Goal: Task Accomplishment & Management: Complete application form

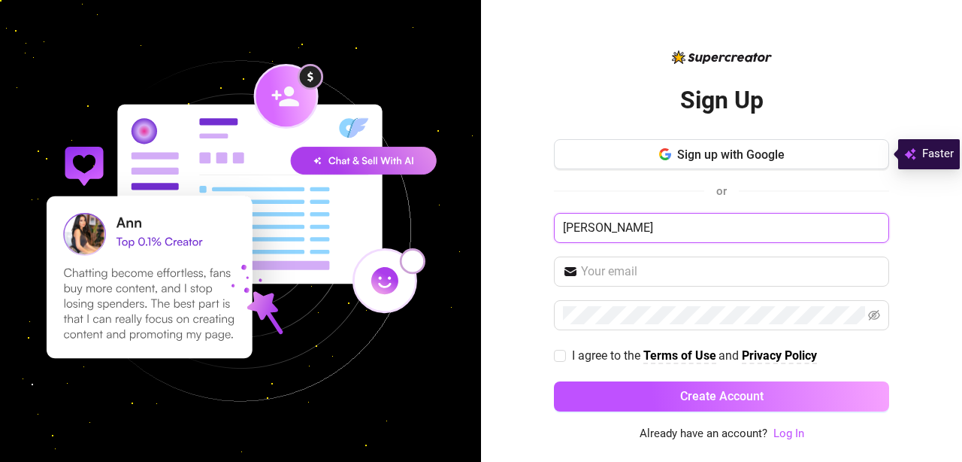
type input "[PERSON_NAME]"
click at [739, 253] on div "Sign up with Google or [PERSON_NAME] I agree to the Terms of Use and Privacy Po…" at bounding box center [721, 282] width 335 height 286
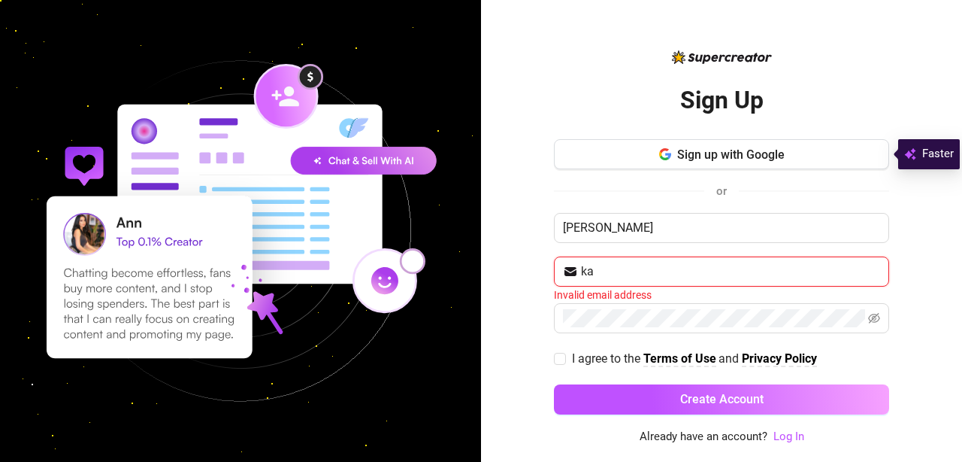
type input "k"
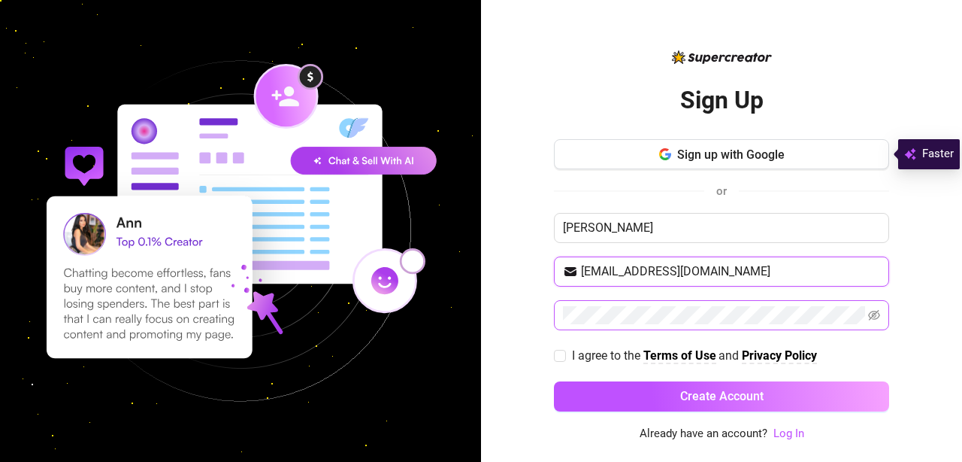
type input "[EMAIL_ADDRESS][DOMAIN_NAME]"
click at [883, 313] on span at bounding box center [721, 315] width 335 height 30
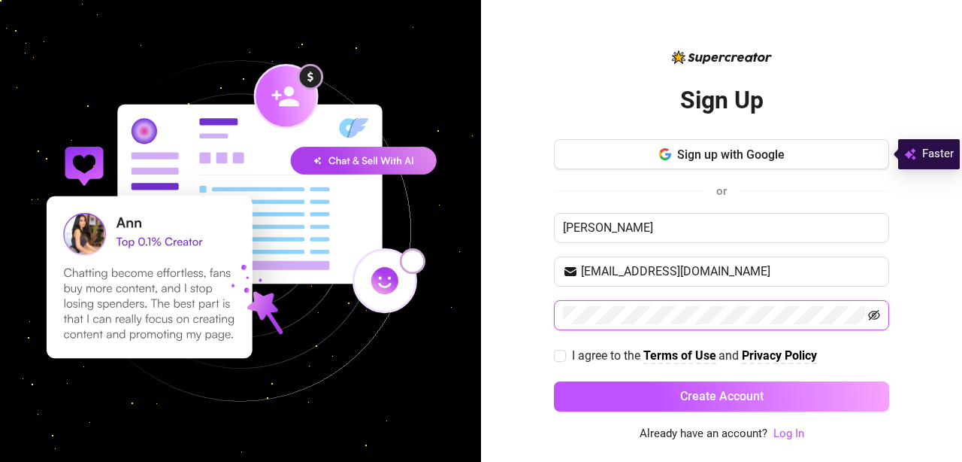
click at [876, 313] on icon "eye-invisible" at bounding box center [874, 315] width 12 height 12
click at [421, 307] on div "Sign Up Sign up with Google or [PERSON_NAME] [EMAIL_ADDRESS][DOMAIN_NAME] I agr…" at bounding box center [481, 231] width 962 height 462
click at [398, 349] on div "Sign Up Sign up with Google or [PERSON_NAME] [EMAIL_ADDRESS][DOMAIN_NAME] I agr…" at bounding box center [481, 231] width 962 height 462
click at [549, 316] on div "Sign Up Sign up with Google or [PERSON_NAME] [EMAIL_ADDRESS][DOMAIN_NAME] I agr…" at bounding box center [721, 231] width 481 height 462
click at [616, 346] on span "I agree to the Terms of Use and Privacy Policy" at bounding box center [694, 355] width 257 height 19
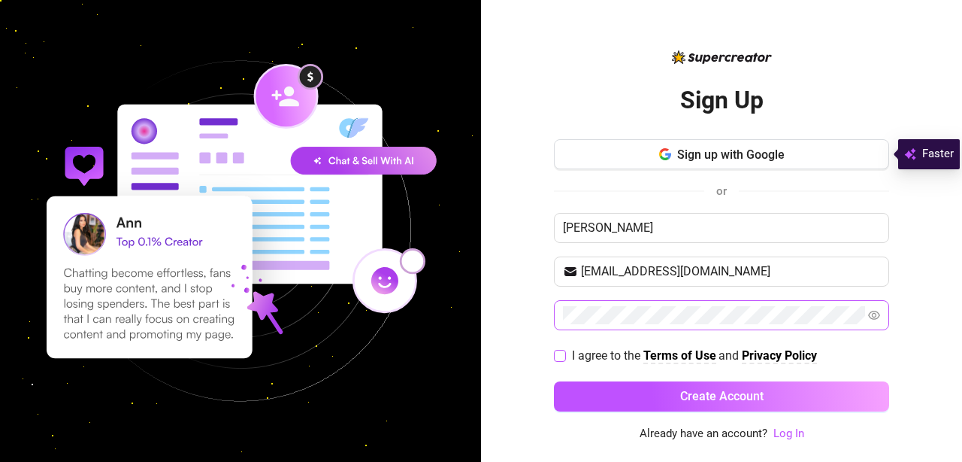
click at [565, 350] on input "I agree to the Terms of Use and Privacy Policy" at bounding box center [559, 355] width 11 height 11
checkbox input "true"
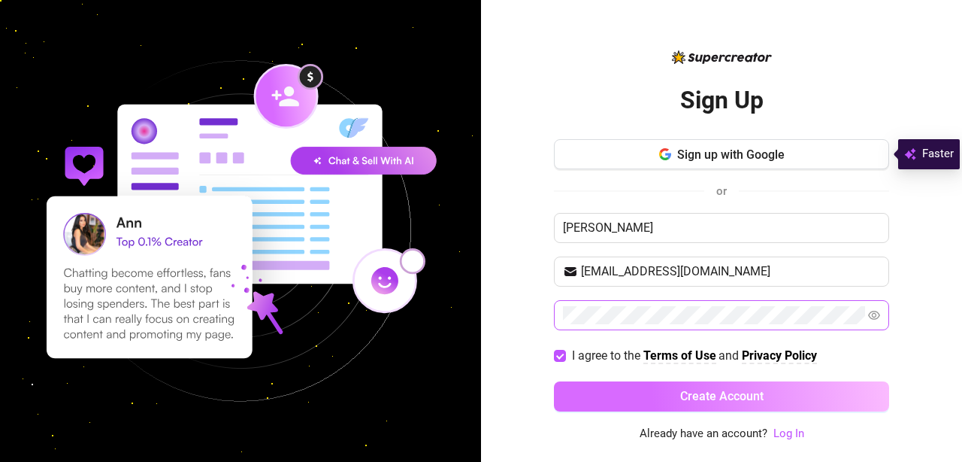
click at [631, 386] on button "Create Account" at bounding box center [721, 396] width 335 height 30
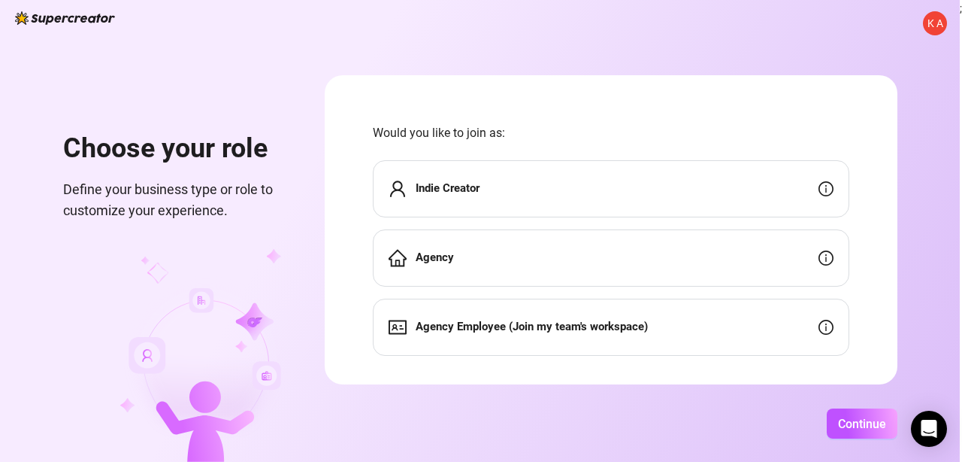
click at [581, 195] on div "Indie Creator" at bounding box center [611, 188] width 477 height 57
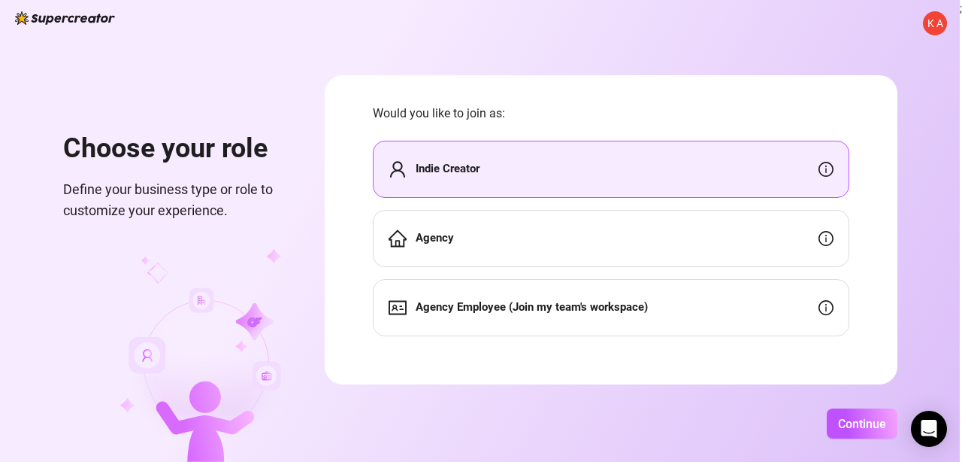
scroll to position [20, 0]
click at [885, 422] on span "Continue" at bounding box center [862, 423] width 48 height 14
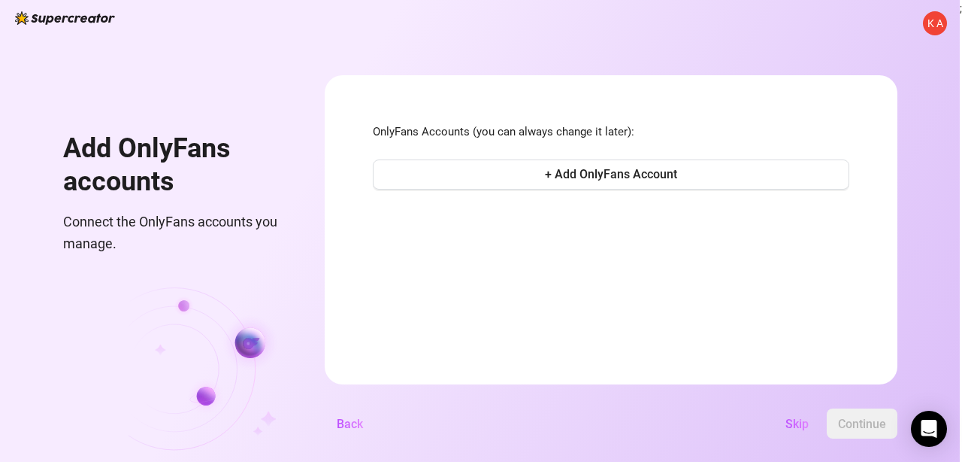
scroll to position [0, 0]
click at [630, 175] on span "+ Add OnlyFans Account" at bounding box center [611, 174] width 132 height 14
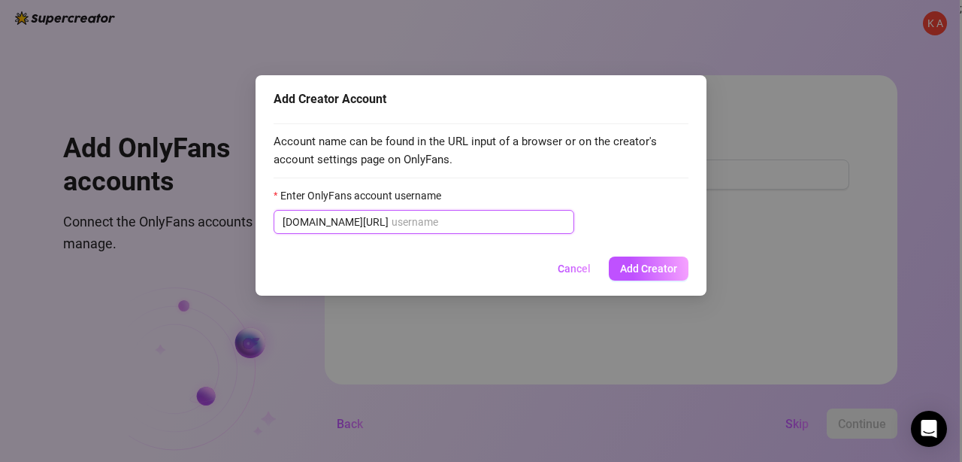
click at [499, 218] on input "Enter OnlyFans account username" at bounding box center [479, 221] width 174 height 17
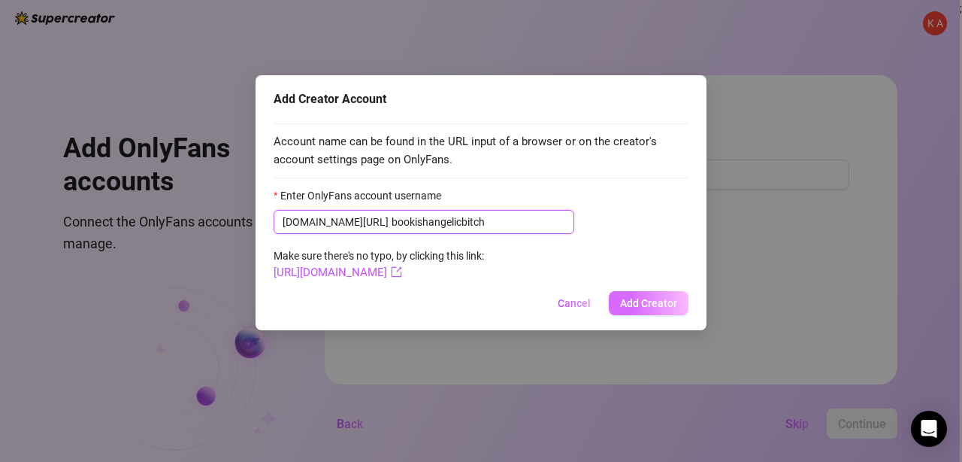
type input "bookishangelicbitch"
click at [642, 305] on span "Add Creator" at bounding box center [648, 303] width 57 height 12
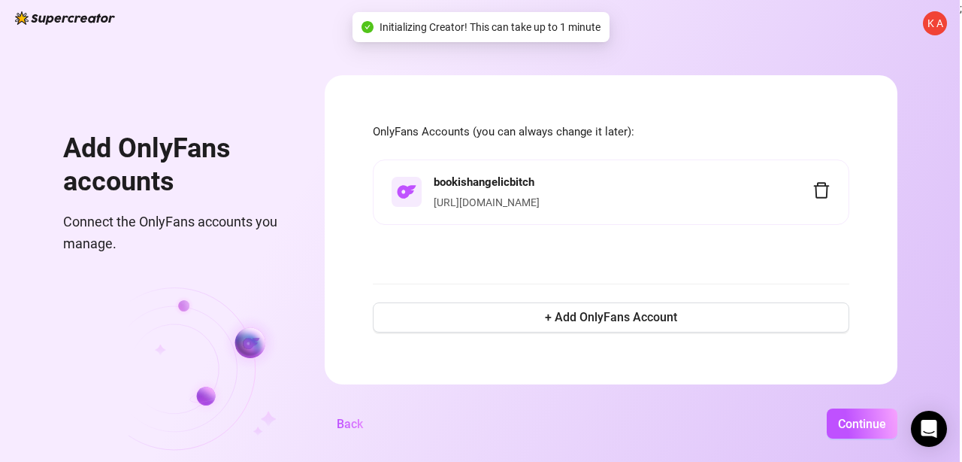
click at [487, 102] on form "OnlyFans Accounts (you can always change it later): bookishangelicbitch [URL][D…" at bounding box center [611, 229] width 573 height 309
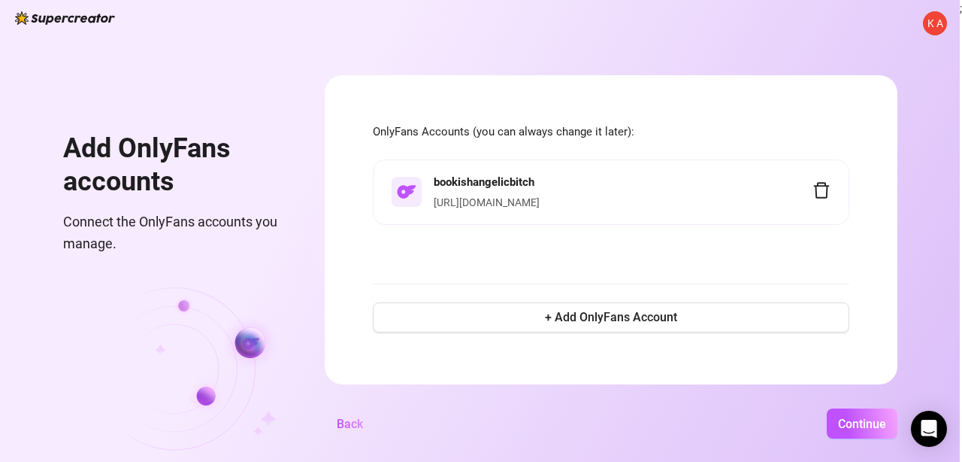
click at [534, 179] on strong "bookishangelicbitch" at bounding box center [484, 182] width 101 height 14
click at [928, 25] on span "K A" at bounding box center [936, 23] width 16 height 17
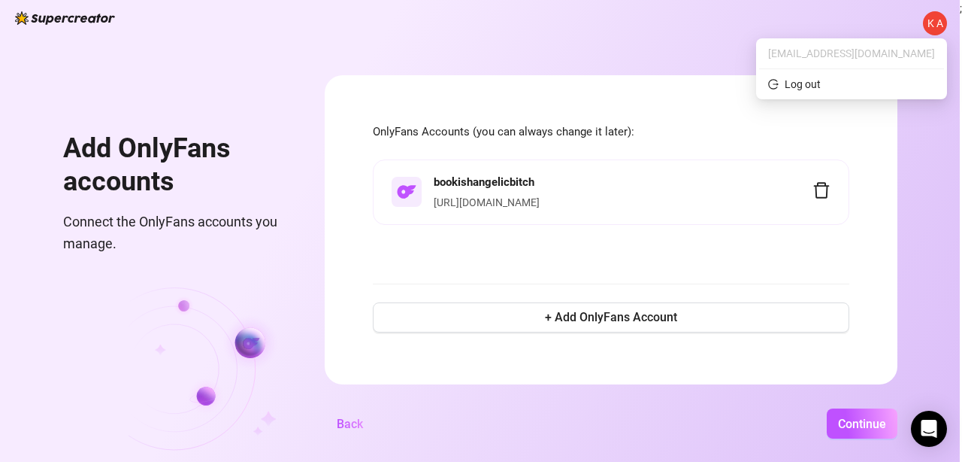
click at [774, 41] on div "K A Add OnlyFans accounts Connect the OnlyFans accounts you manage. OnlyFans Ac…" at bounding box center [480, 231] width 960 height 462
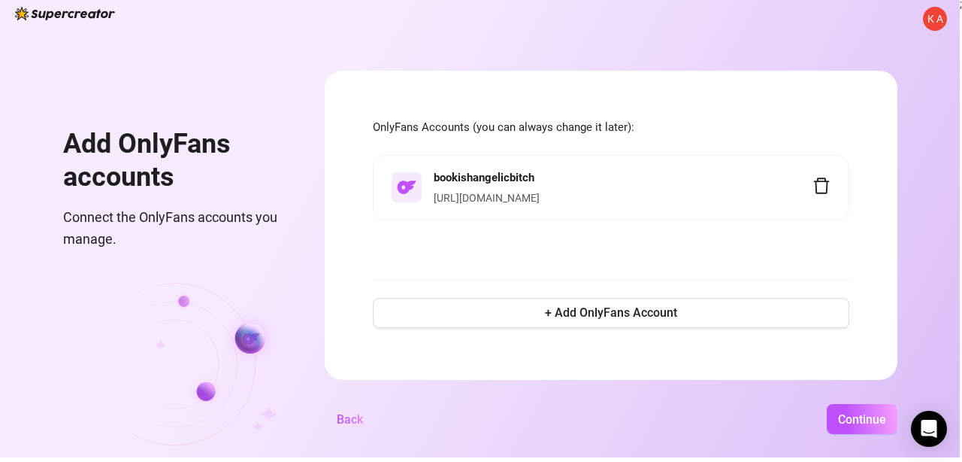
scroll to position [4, 17]
click at [898, 420] on button "Continue" at bounding box center [862, 419] width 71 height 30
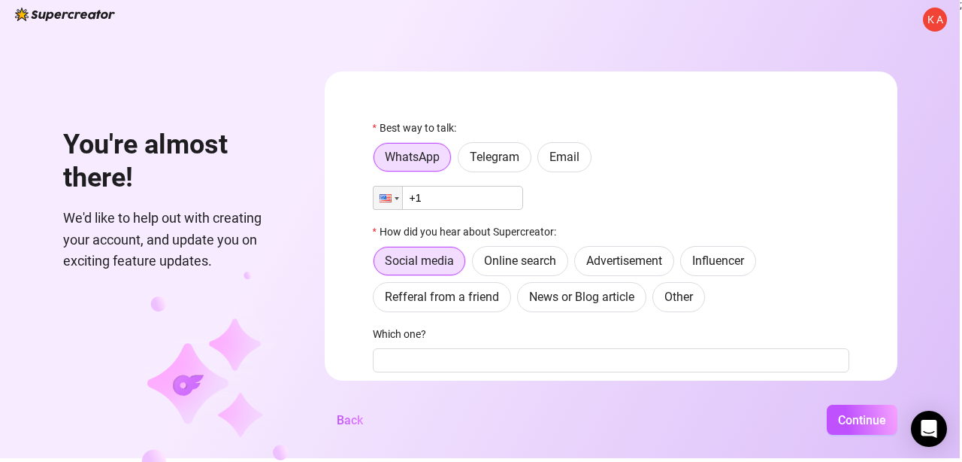
scroll to position [4, 0]
click at [519, 153] on span "Telegram" at bounding box center [495, 157] width 50 height 14
click at [462, 161] on input "Telegram" at bounding box center [462, 161] width 0 height 0
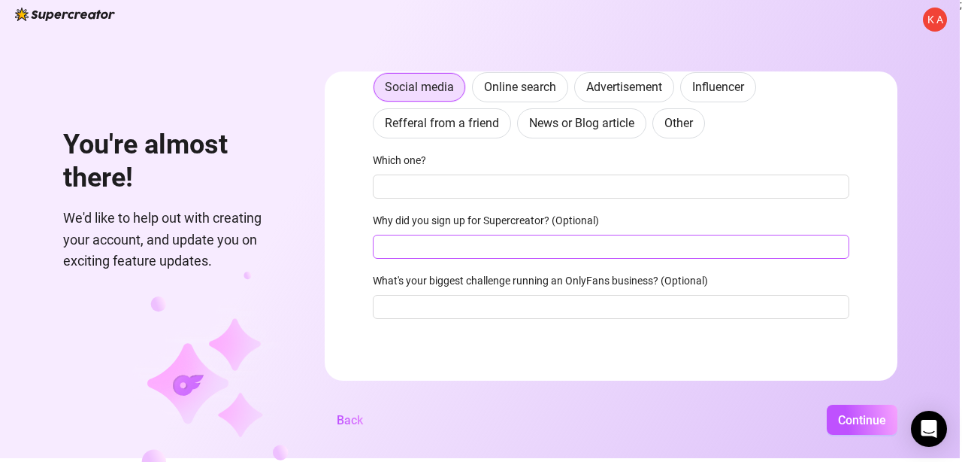
scroll to position [0, 0]
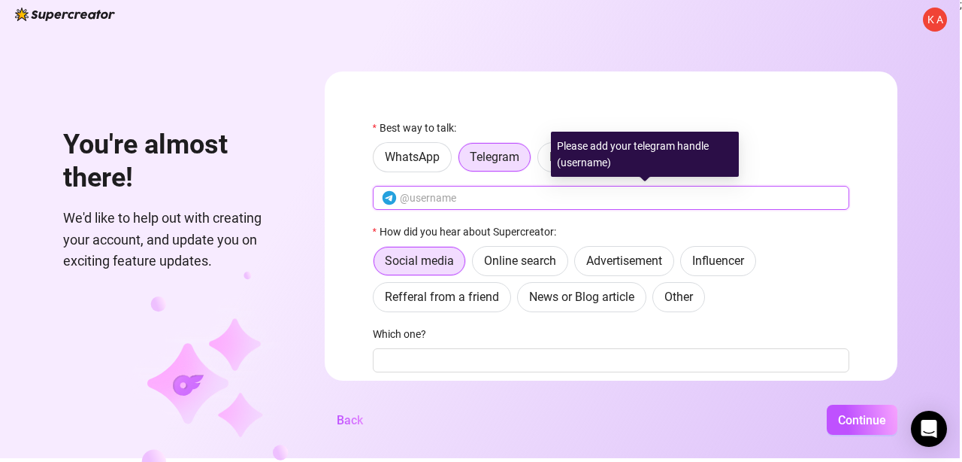
paste input "@cthulhurises"
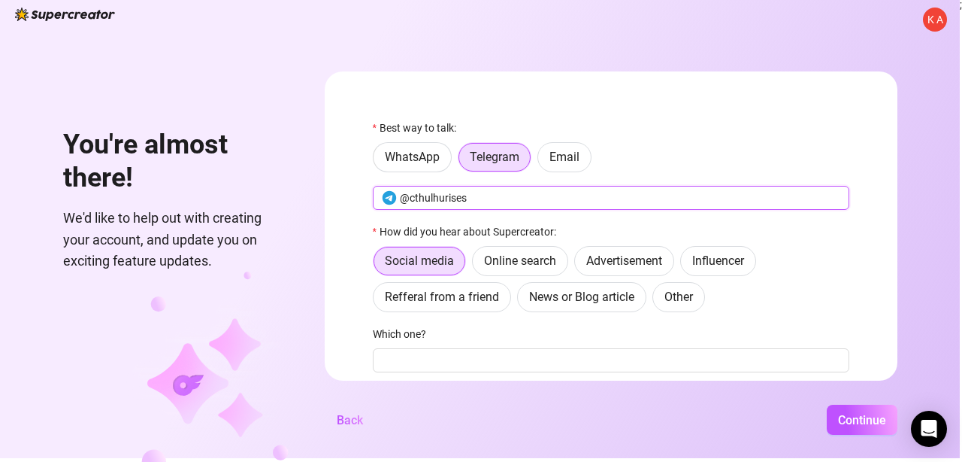
type input "@cthulhurises"
click at [611, 229] on div "How did you hear about Supercreator:" at bounding box center [611, 234] width 477 height 23
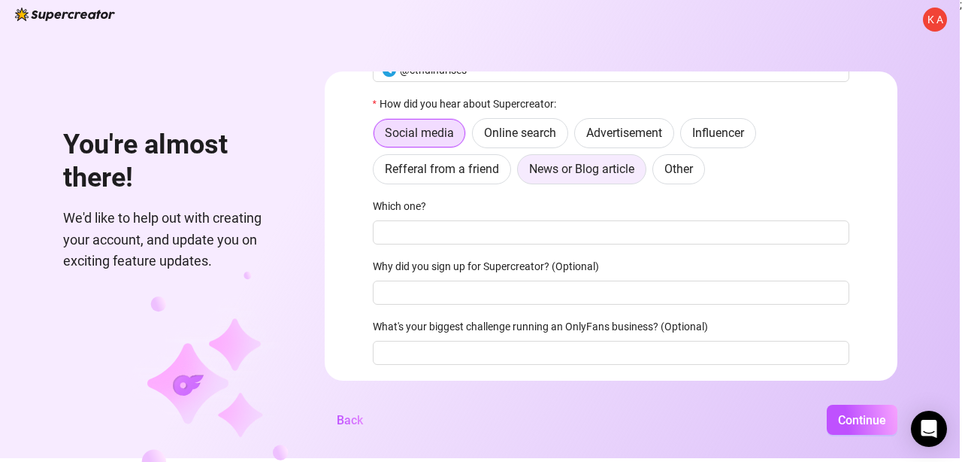
scroll to position [139, 0]
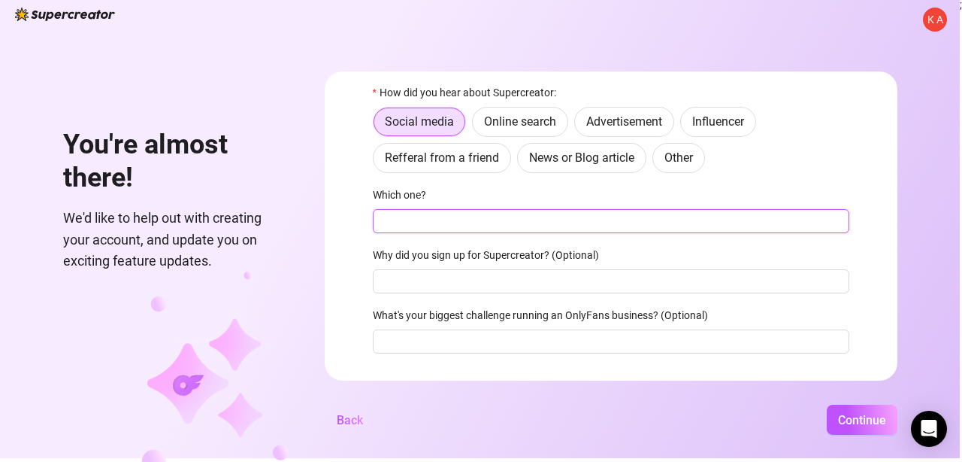
click at [588, 209] on input "Which one?" at bounding box center [611, 221] width 477 height 24
type input "OF"
click at [502, 288] on input "Why did you sign up for Supercreator? (Optional)" at bounding box center [611, 281] width 477 height 24
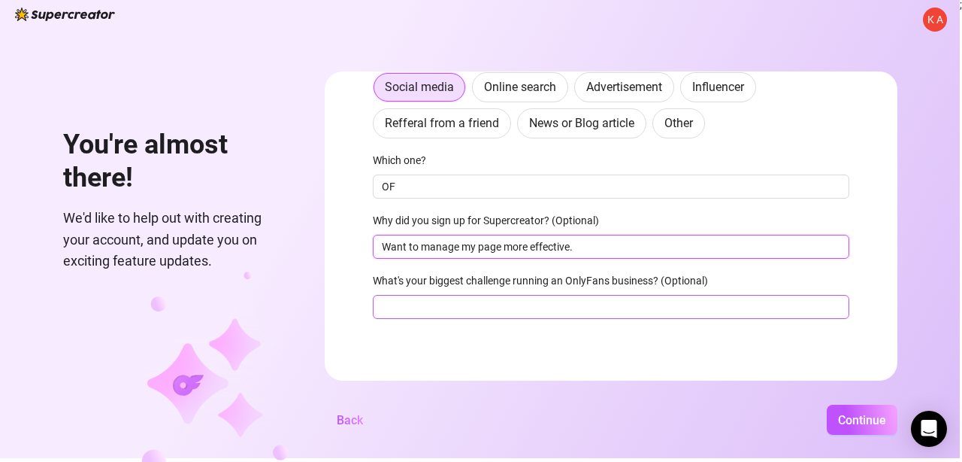
scroll to position [174, 0]
type input "Want to manage my page more effective."
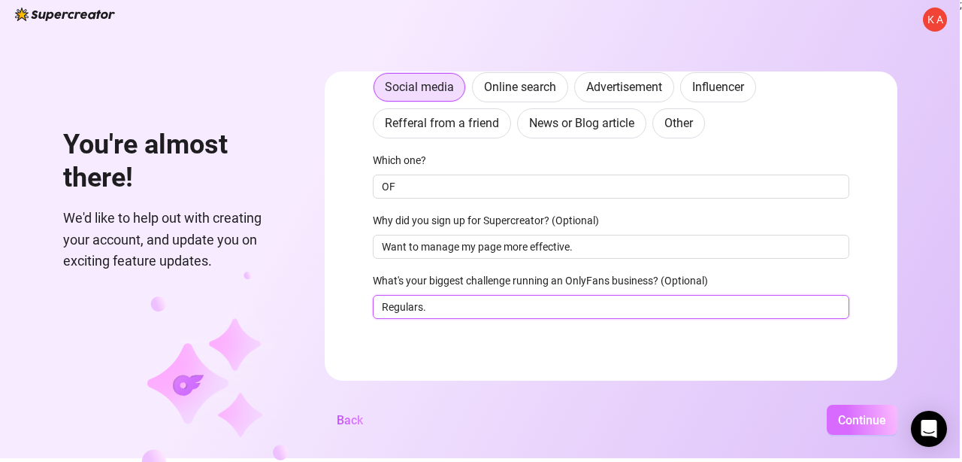
type input "Regulars."
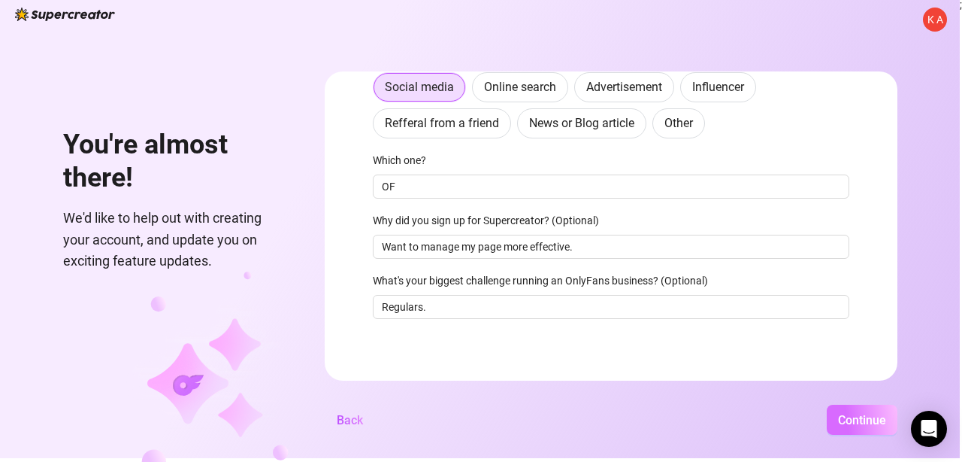
click at [880, 425] on span "Continue" at bounding box center [862, 420] width 48 height 14
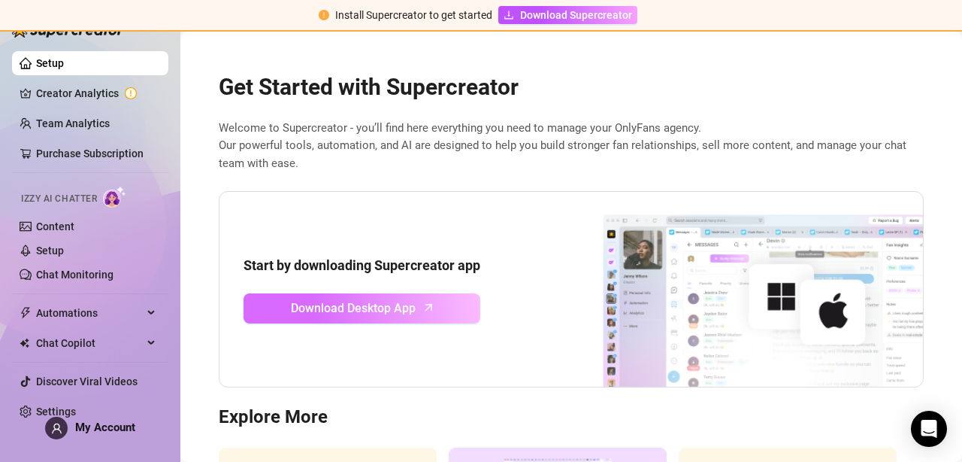
click at [432, 308] on icon "arrow-up" at bounding box center [428, 306] width 17 height 17
